Goal: Task Accomplishment & Management: Manage account settings

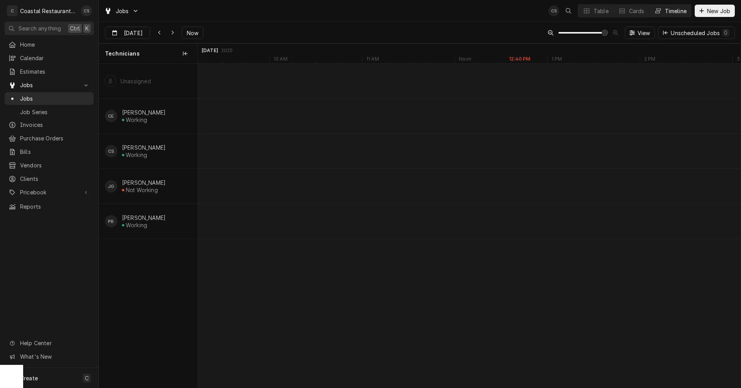
scroll to position [0, 10763]
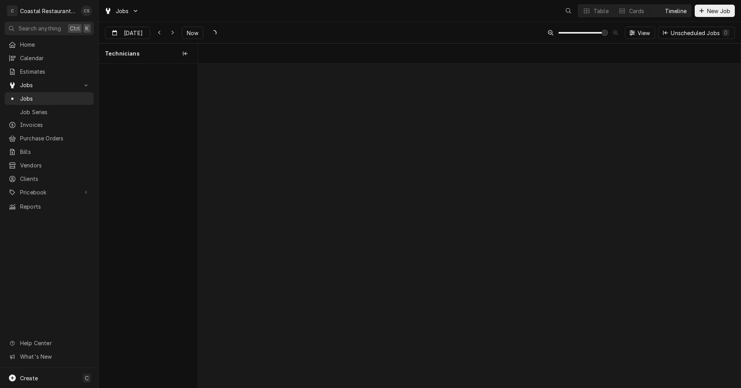
scroll to position [0, 8471]
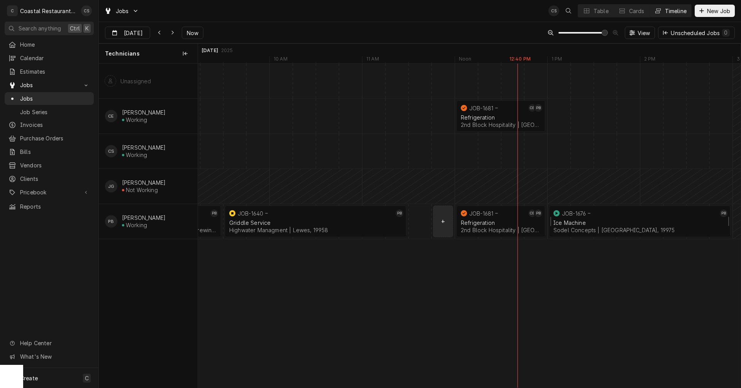
click at [576, 219] on div "Ice Machine Sodel Concepts | Selbyville, 19975" at bounding box center [640, 226] width 176 height 17
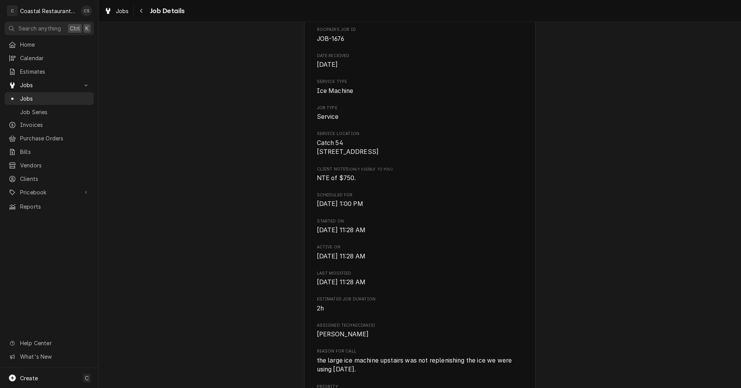
scroll to position [154, 0]
